Goal: Information Seeking & Learning: Learn about a topic

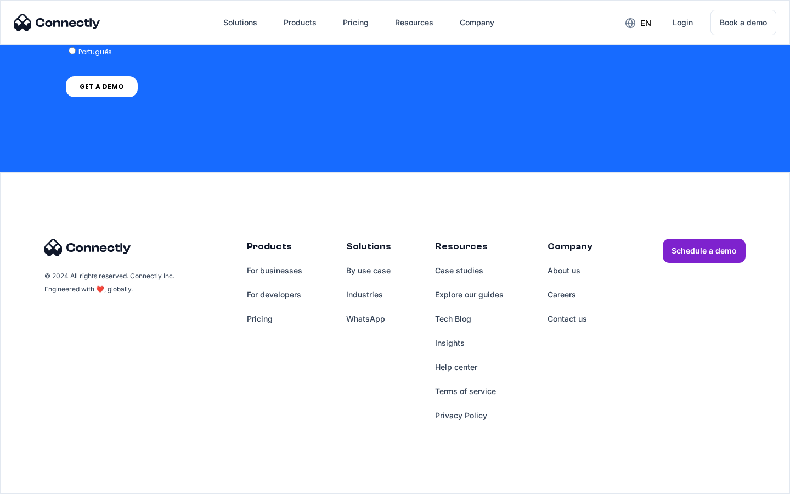
scroll to position [3125, 0]
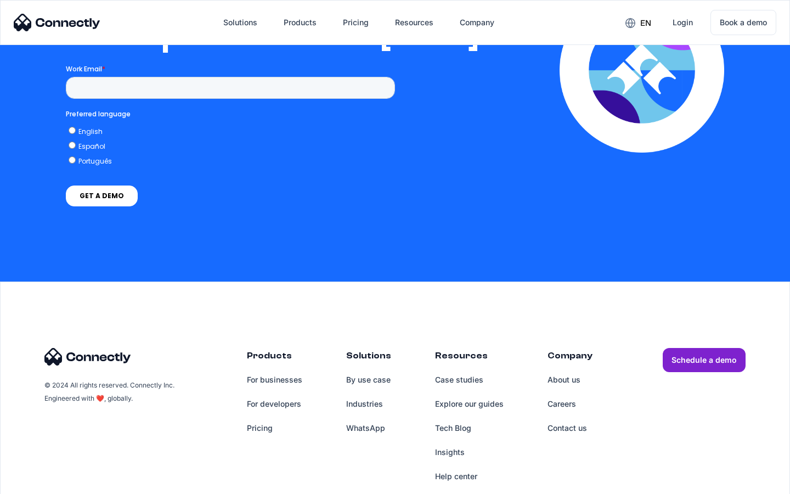
scroll to position [2231, 0]
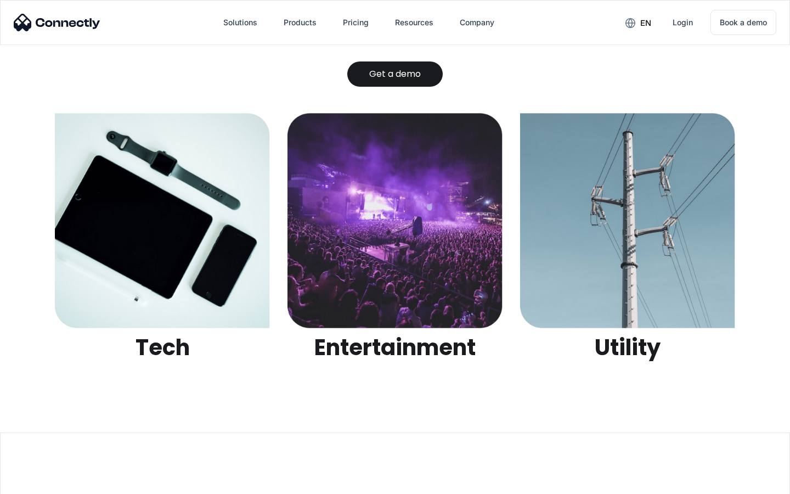
scroll to position [3460, 0]
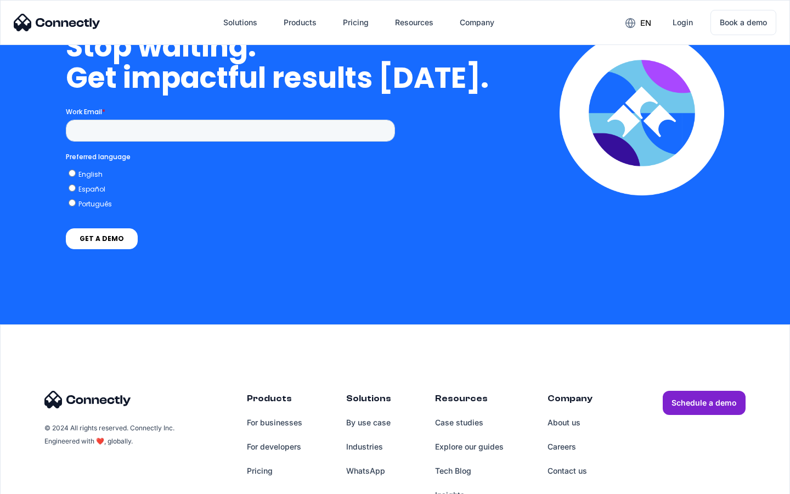
scroll to position [4510, 0]
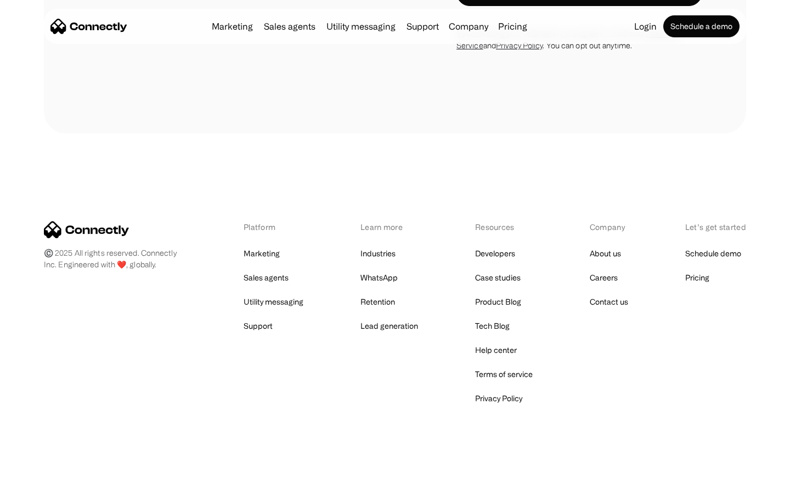
scroll to position [1010, 0]
